Goal: Task Accomplishment & Management: Use online tool/utility

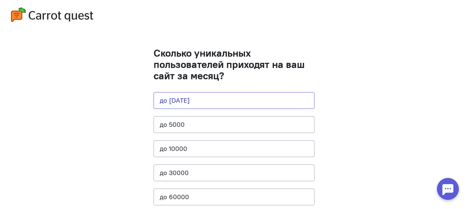
click at [193, 97] on button "до [DATE]" at bounding box center [234, 100] width 161 height 17
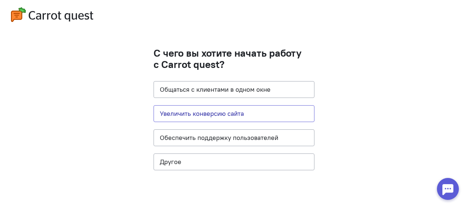
click at [203, 114] on button "Увеличить конверсию сайта" at bounding box center [234, 113] width 161 height 17
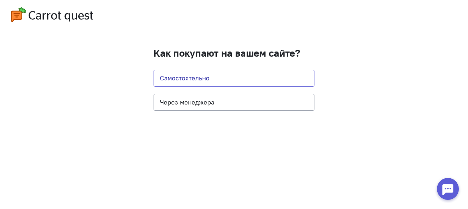
click at [203, 79] on button "Самостоятельно" at bounding box center [234, 78] width 161 height 17
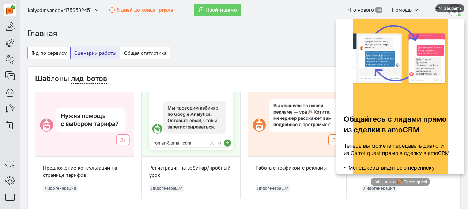
click at [450, 8] on div "Закрыть" at bounding box center [453, 8] width 18 height 8
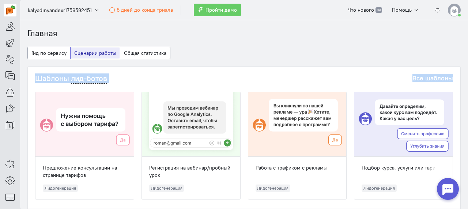
drag, startPoint x: 468, startPoint y: 69, endPoint x: 468, endPoint y: 64, distance: 4.4
click at [468, 64] on section "Главная Гид по сервису Сценарии работы Общая статистика Шаблоны лид-ботов Все ш…" at bounding box center [244, 114] width 448 height 189
click at [10, 41] on icon at bounding box center [9, 42] width 9 height 9
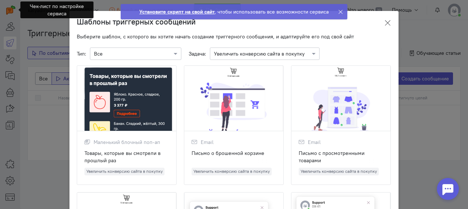
click at [384, 21] on icon at bounding box center [387, 22] width 7 height 7
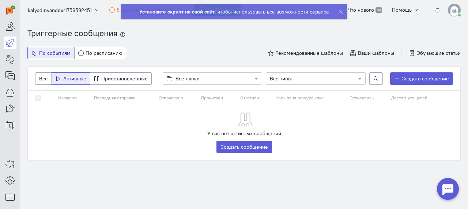
click at [342, 10] on icon at bounding box center [340, 11] width 5 height 5
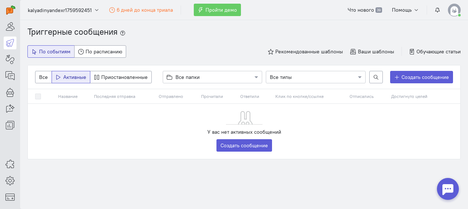
scroll to position [2, 0]
click at [253, 75] on span at bounding box center [257, 76] width 9 height 7
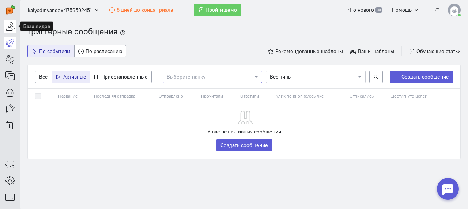
click at [11, 27] on icon at bounding box center [9, 26] width 9 height 9
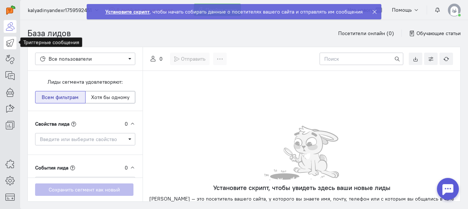
click at [12, 42] on icon at bounding box center [9, 42] width 9 height 9
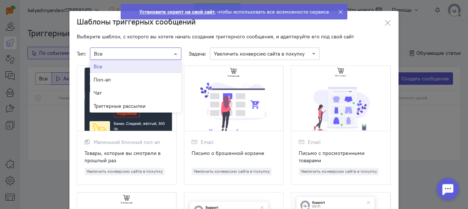
click at [172, 55] on span at bounding box center [176, 53] width 9 height 7
click at [95, 95] on span "Чат" at bounding box center [98, 92] width 8 height 7
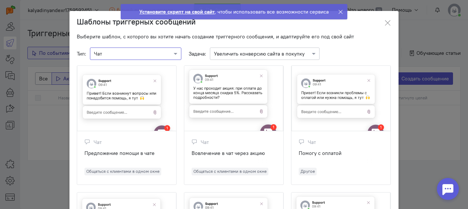
click at [119, 93] on div at bounding box center [126, 98] width 99 height 65
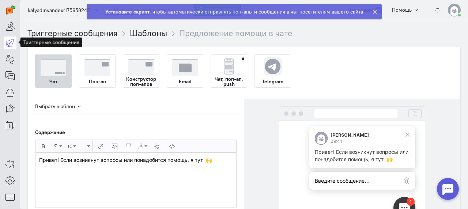
click at [10, 41] on icon at bounding box center [9, 42] width 9 height 9
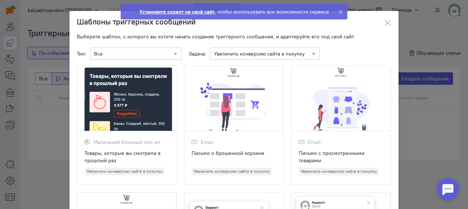
click at [168, 51] on div at bounding box center [135, 53] width 91 height 7
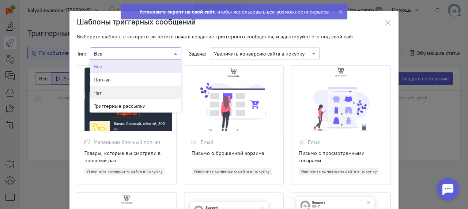
click at [101, 92] on div "Чат" at bounding box center [136, 92] width 84 height 7
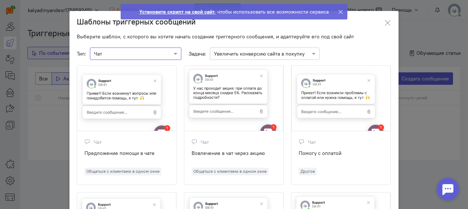
click at [131, 84] on div at bounding box center [126, 98] width 99 height 65
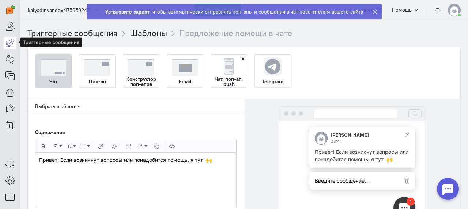
click at [11, 43] on icon at bounding box center [9, 42] width 9 height 9
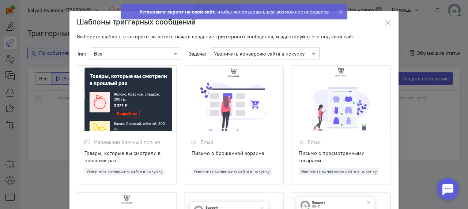
click at [164, 50] on div at bounding box center [135, 53] width 91 height 7
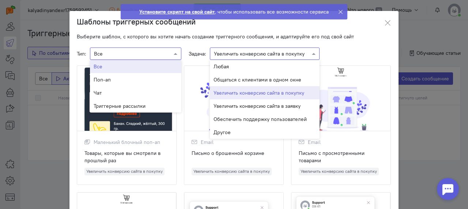
click at [313, 51] on span at bounding box center [314, 53] width 9 height 7
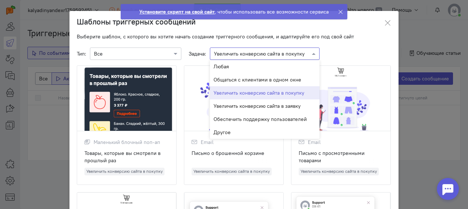
click at [369, 31] on div "Шаблоны триггерных сообщений" at bounding box center [234, 22] width 329 height 22
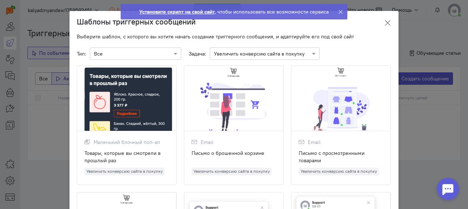
drag, startPoint x: 386, startPoint y: 20, endPoint x: 378, endPoint y: 16, distance: 8.5
click at [385, 20] on icon at bounding box center [387, 22] width 7 height 7
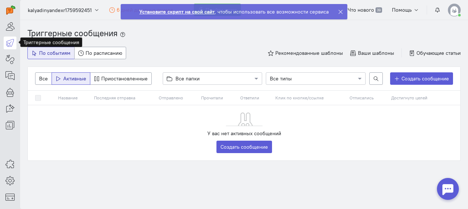
click at [341, 12] on icon at bounding box center [340, 11] width 5 height 5
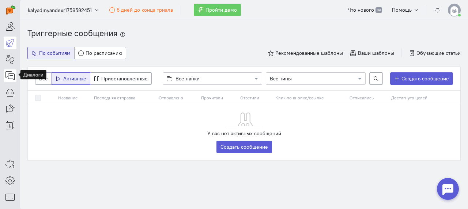
click at [7, 73] on icon at bounding box center [9, 75] width 9 height 9
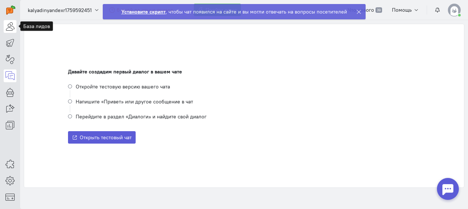
click at [11, 24] on icon at bounding box center [9, 26] width 9 height 9
